Goal: Browse casually

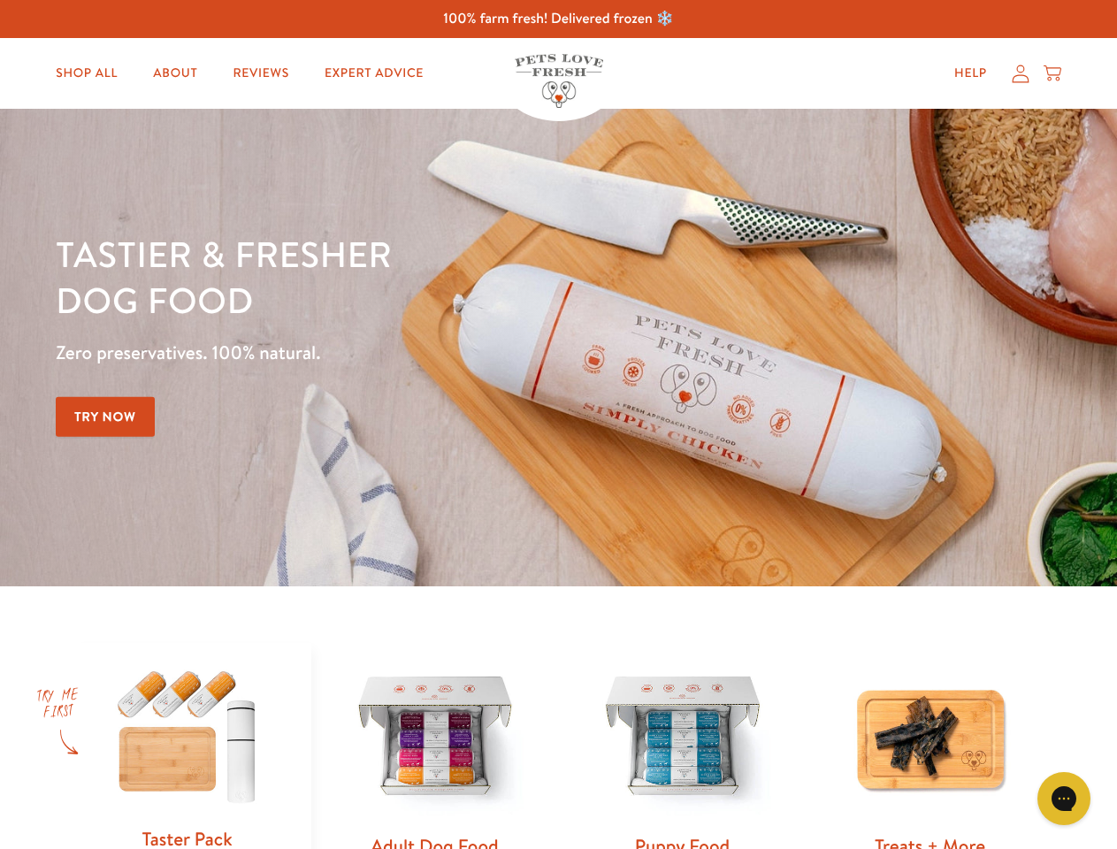
click at [558, 425] on div "Tastier & fresher dog food Zero preservatives. 100% natural. Try Now" at bounding box center [391, 348] width 671 height 234
click at [1064, 799] on icon "Gorgias live chat" at bounding box center [1063, 798] width 17 height 17
